Goal: Task Accomplishment & Management: Manage account settings

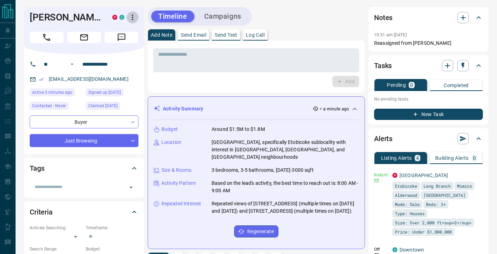
click at [133, 19] on icon "button" at bounding box center [132, 17] width 1 height 6
click at [121, 30] on li "Reassign Lead" at bounding box center [118, 31] width 42 height 11
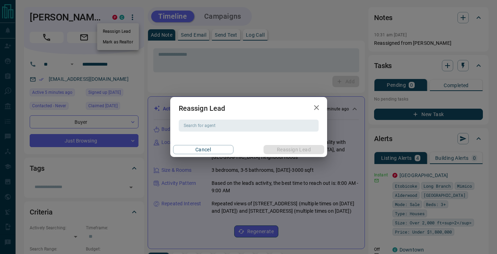
click at [227, 133] on div "Reassign Lead Search for agent Search for agent Cancel Reassign Lead" at bounding box center [248, 127] width 157 height 60
click at [226, 130] on div "Search for agent" at bounding box center [249, 126] width 140 height 12
click at [320, 104] on button "button" at bounding box center [316, 108] width 14 height 14
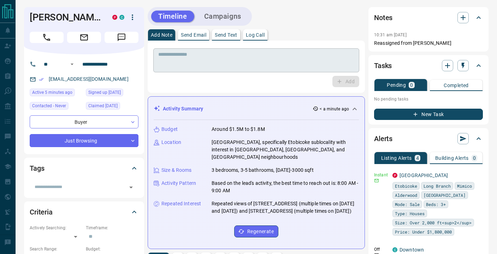
click at [228, 63] on textarea at bounding box center [256, 61] width 196 height 18
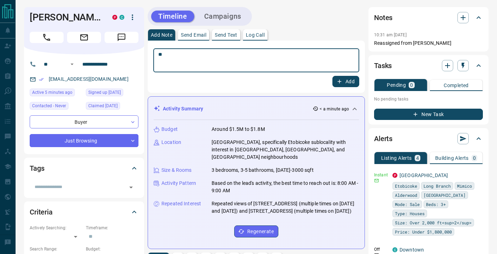
type textarea "*"
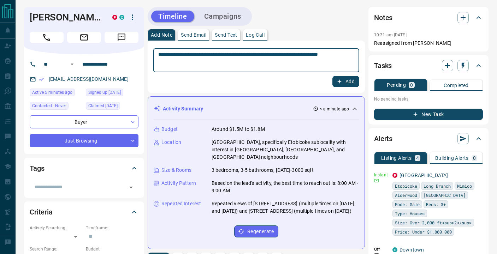
click at [241, 55] on textarea "**********" at bounding box center [256, 61] width 196 height 18
click at [228, 60] on textarea "**********" at bounding box center [256, 61] width 196 height 18
type textarea "**********"
click at [347, 80] on button "Add" at bounding box center [345, 81] width 27 height 11
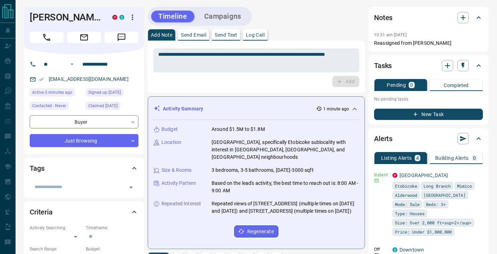
click at [133, 16] on icon "button" at bounding box center [132, 17] width 8 height 8
click at [122, 31] on li "Reassign Lead" at bounding box center [118, 31] width 42 height 11
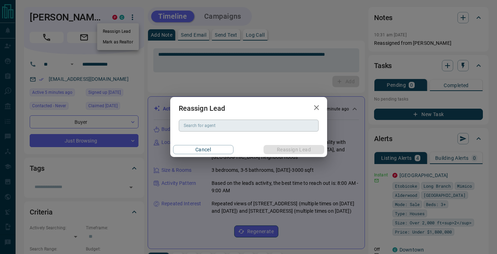
click at [197, 130] on div "Search for agent" at bounding box center [249, 126] width 140 height 12
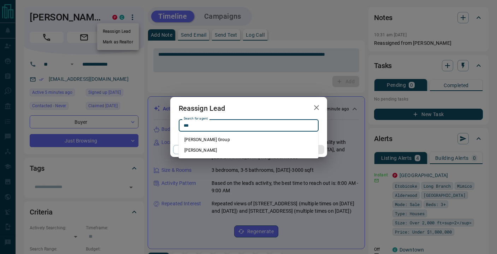
click at [211, 147] on li "[PERSON_NAME]" at bounding box center [249, 150] width 140 height 11
type input "**********"
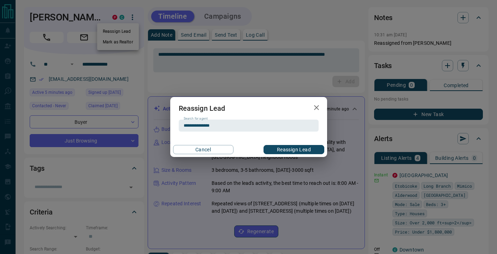
click at [297, 148] on button "Reassign Lead" at bounding box center [293, 149] width 60 height 9
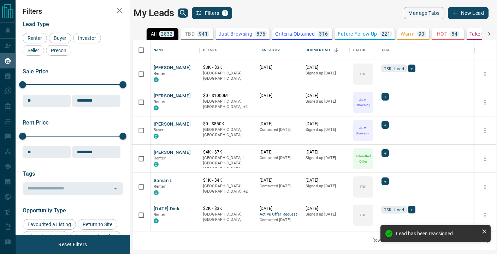
scroll to position [191, 363]
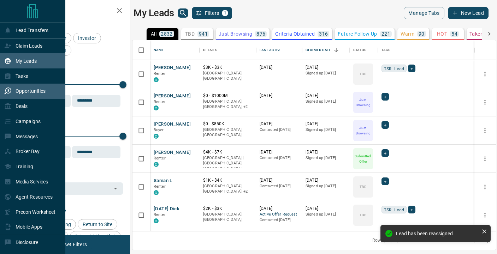
click at [12, 89] on div "Opportunities" at bounding box center [24, 91] width 41 height 12
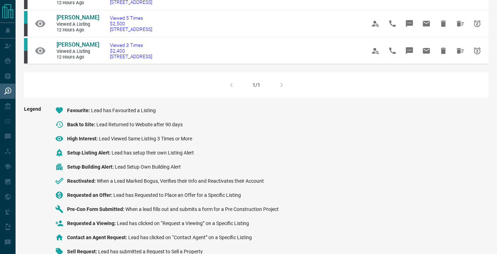
scroll to position [530, 0]
click at [281, 73] on div "1/1" at bounding box center [256, 85] width 464 height 25
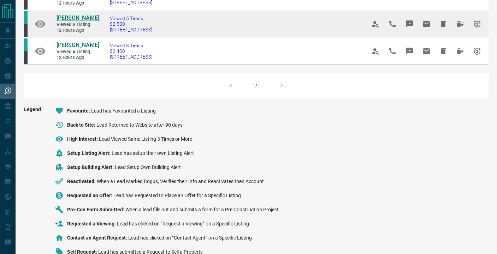
click at [76, 14] on span "[PERSON_NAME]" at bounding box center [77, 17] width 43 height 7
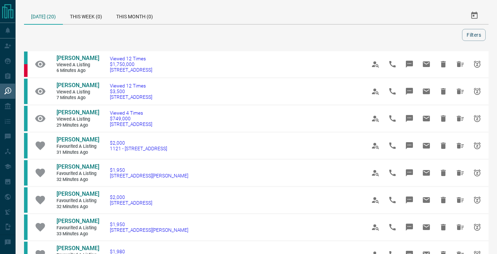
scroll to position [0, 0]
